Goal: Navigation & Orientation: Find specific page/section

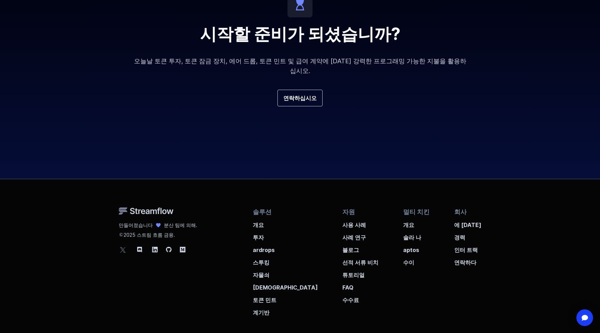
scroll to position [2495, 0]
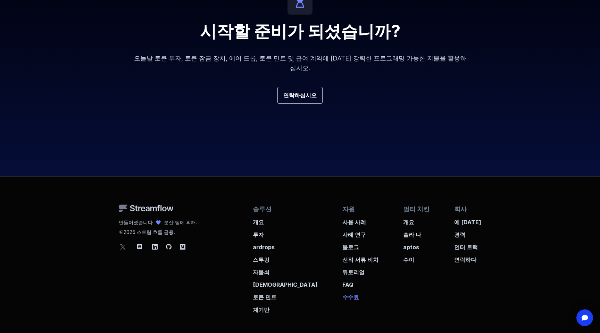
click at [343, 289] on p "수수료" at bounding box center [361, 295] width 36 height 13
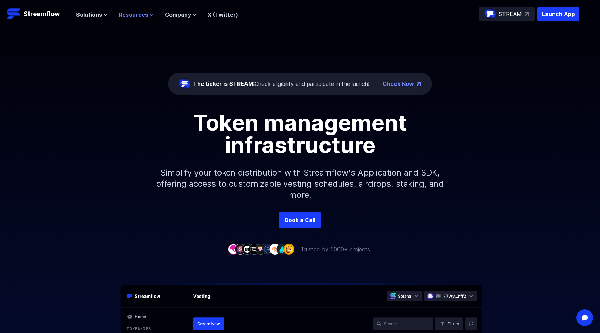
click at [137, 18] on span "Resources" at bounding box center [134, 14] width 30 height 8
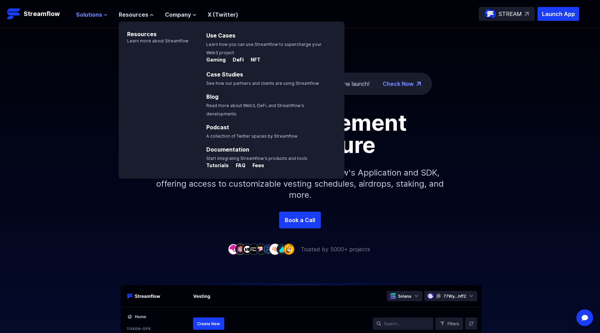
click at [104, 15] on icon at bounding box center [106, 15] width 4 height 4
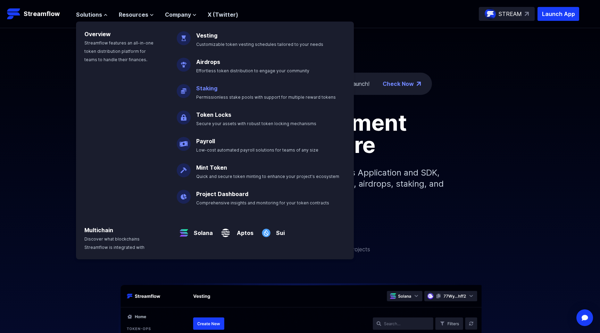
click at [207, 88] on link "Staking" at bounding box center [206, 88] width 21 height 7
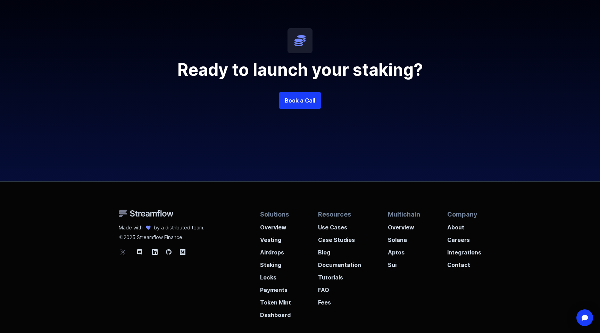
scroll to position [1741, 0]
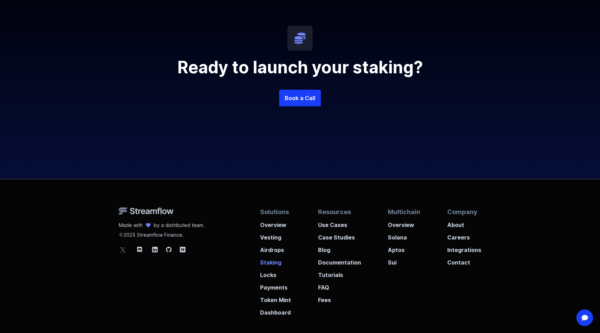
click at [273, 263] on p "Staking" at bounding box center [275, 260] width 31 height 13
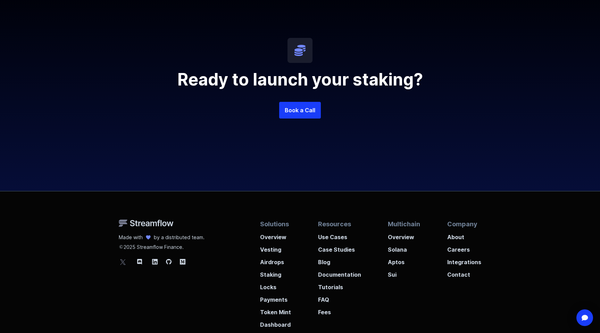
scroll to position [1776, 0]
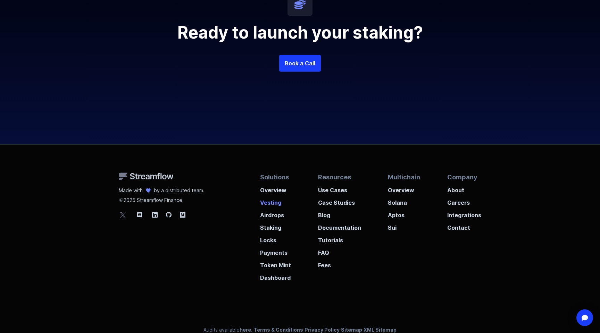
click at [281, 205] on p "Vesting" at bounding box center [275, 200] width 31 height 13
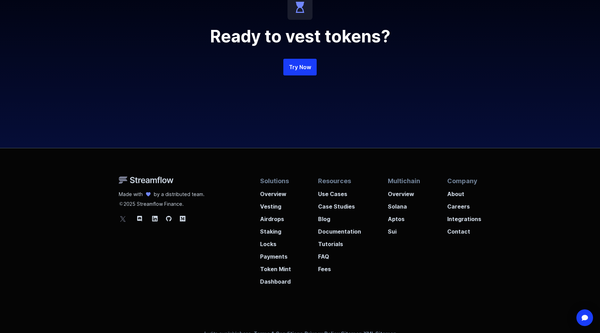
scroll to position [1662, 0]
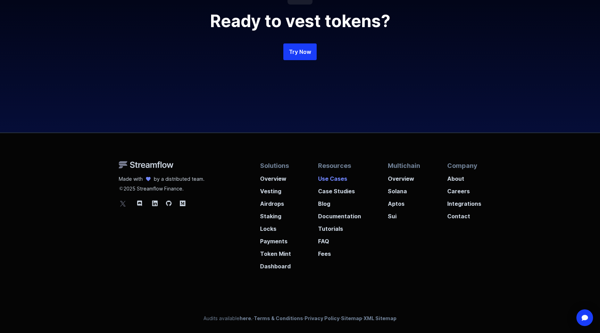
click at [341, 176] on p "Use Cases" at bounding box center [339, 176] width 43 height 13
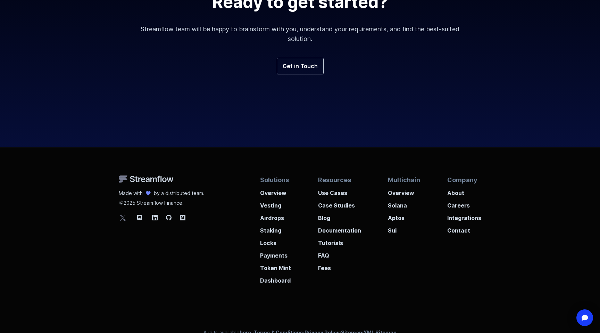
scroll to position [1723, 0]
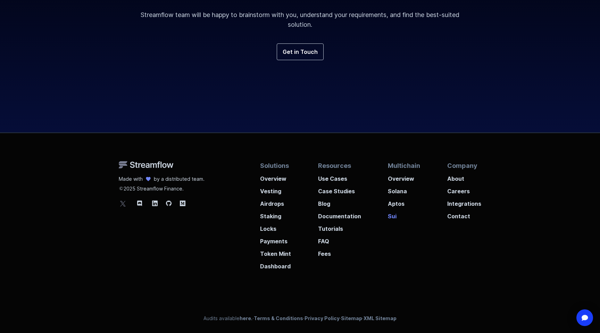
click at [389, 220] on p "Sui" at bounding box center [404, 214] width 32 height 13
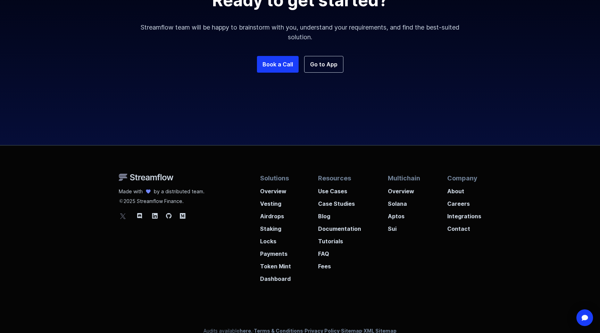
scroll to position [1225, 0]
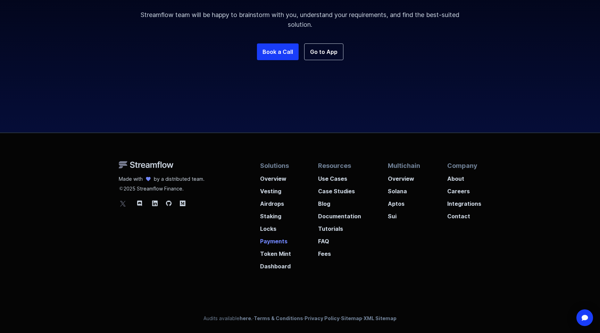
click at [278, 238] on p "Payments" at bounding box center [275, 239] width 31 height 13
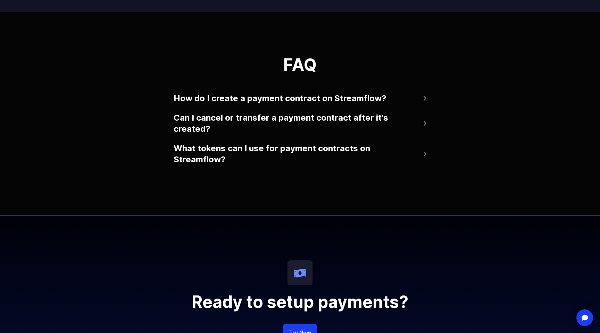
scroll to position [1523, 0]
